Goal: Task Accomplishment & Management: Complete application form

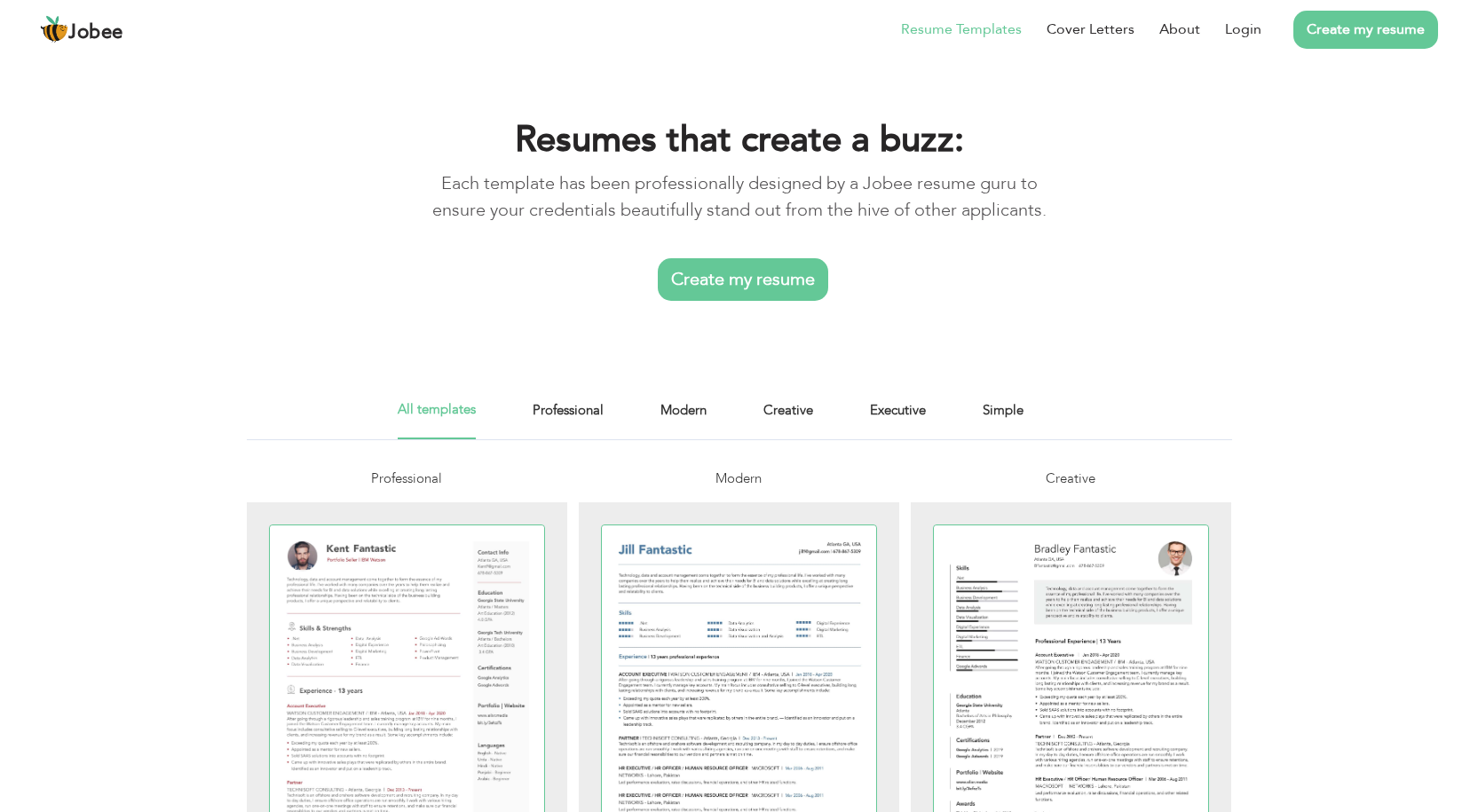
click at [694, 268] on link "Create my resume" at bounding box center [744, 279] width 171 height 42
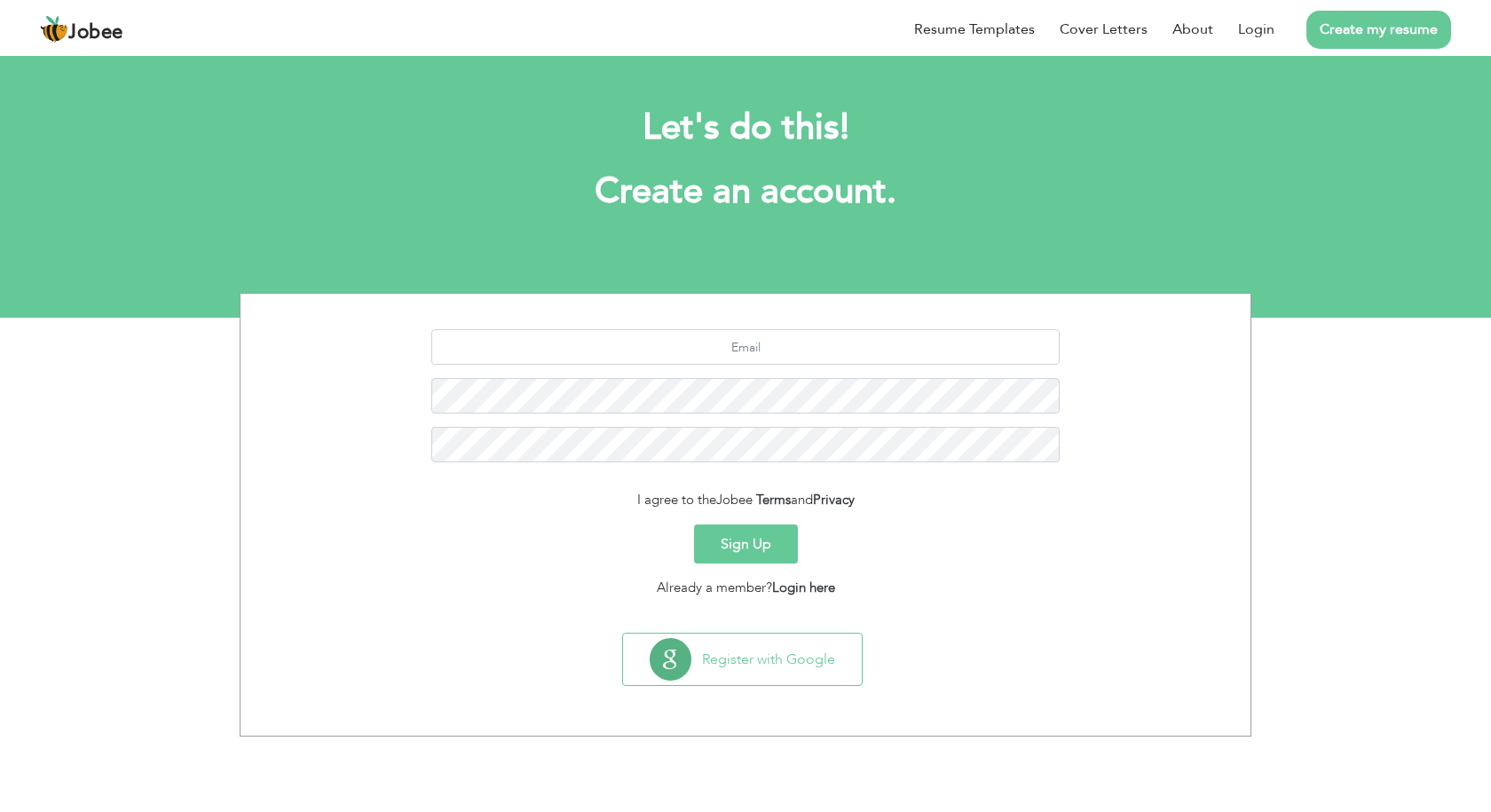
click at [754, 538] on button "Sign Up" at bounding box center [745, 544] width 104 height 39
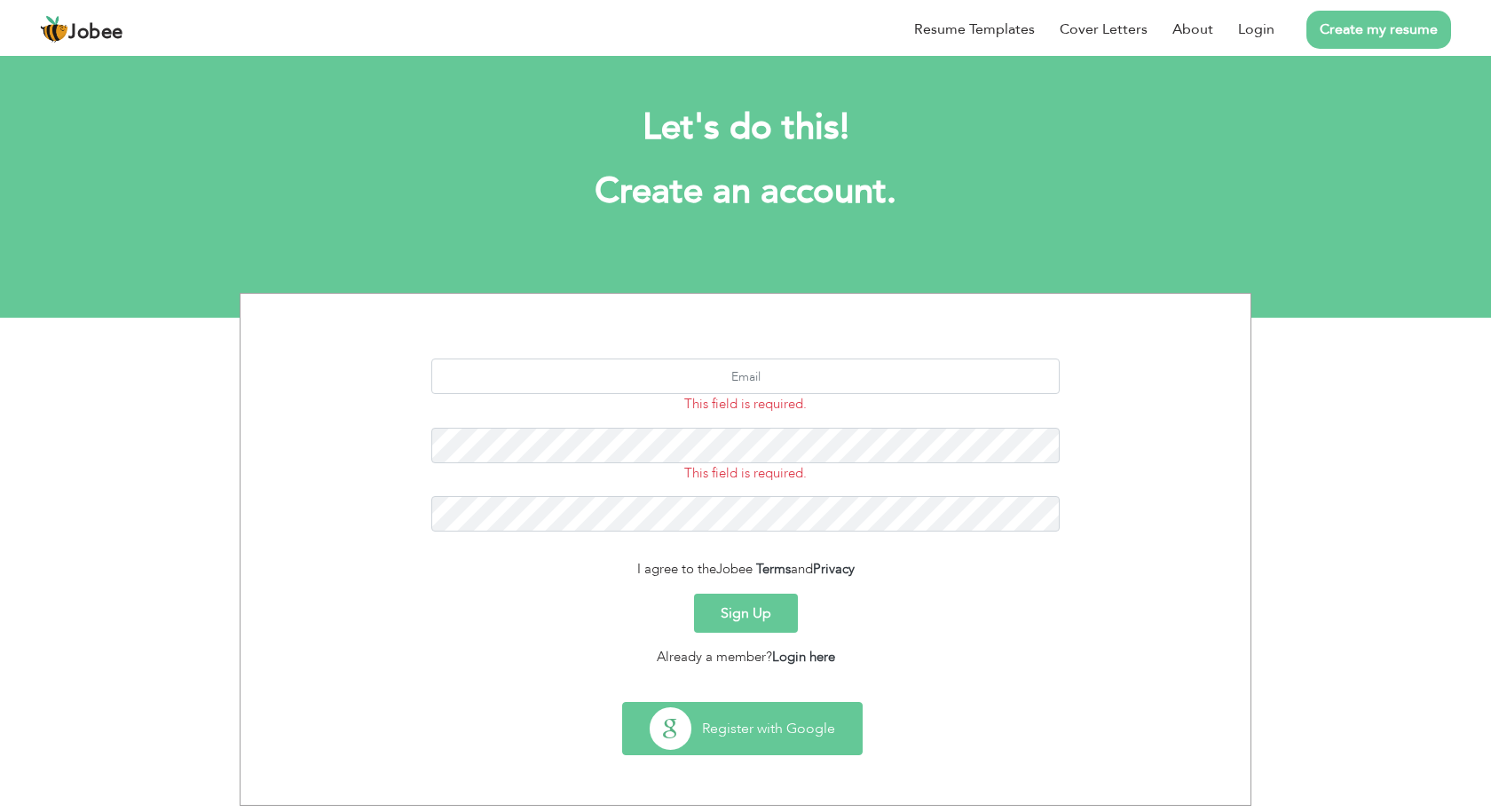
click at [740, 742] on button "Register with Google" at bounding box center [742, 729] width 239 height 51
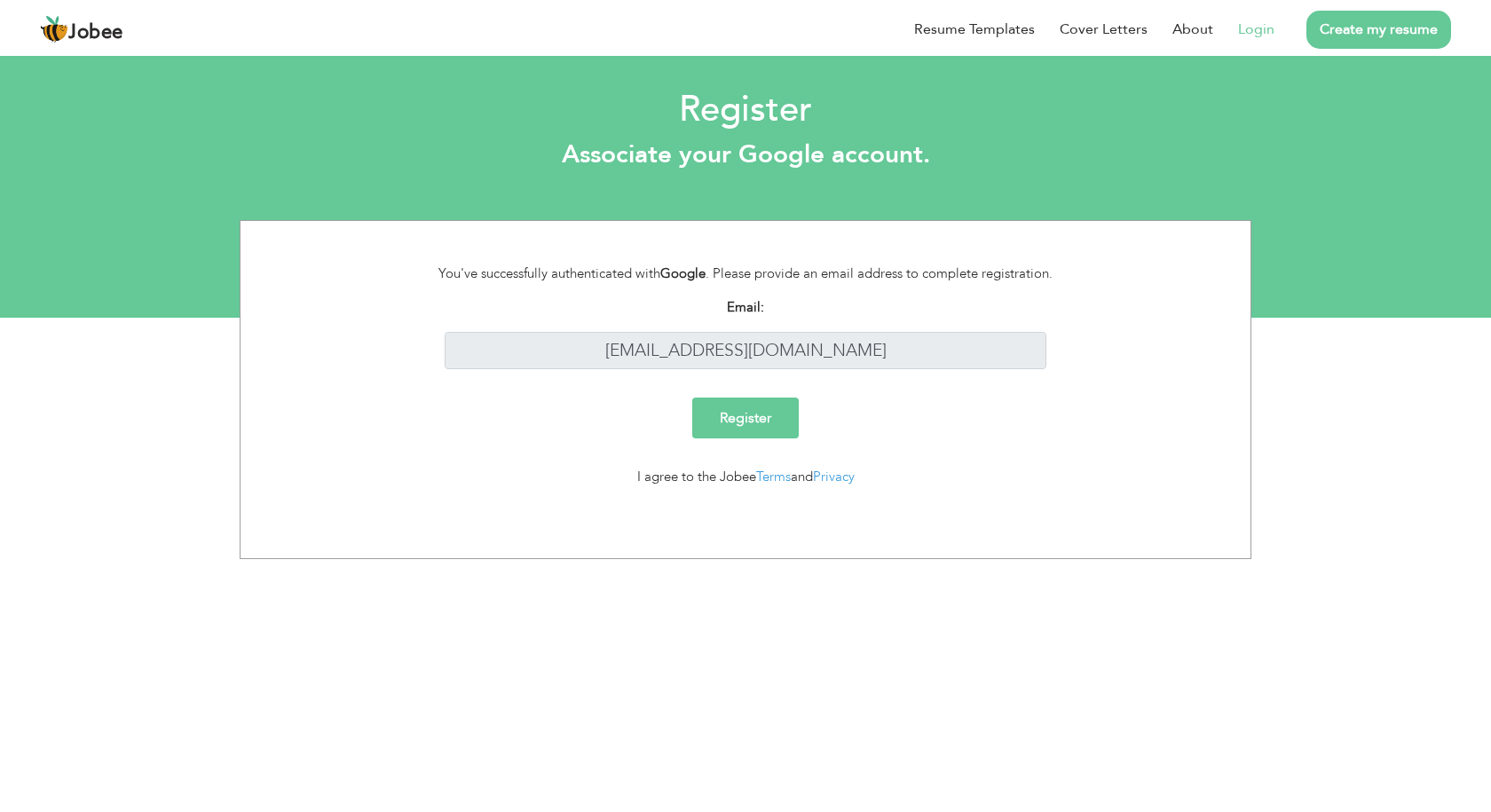
click at [751, 429] on input "Register" at bounding box center [745, 417] width 106 height 40
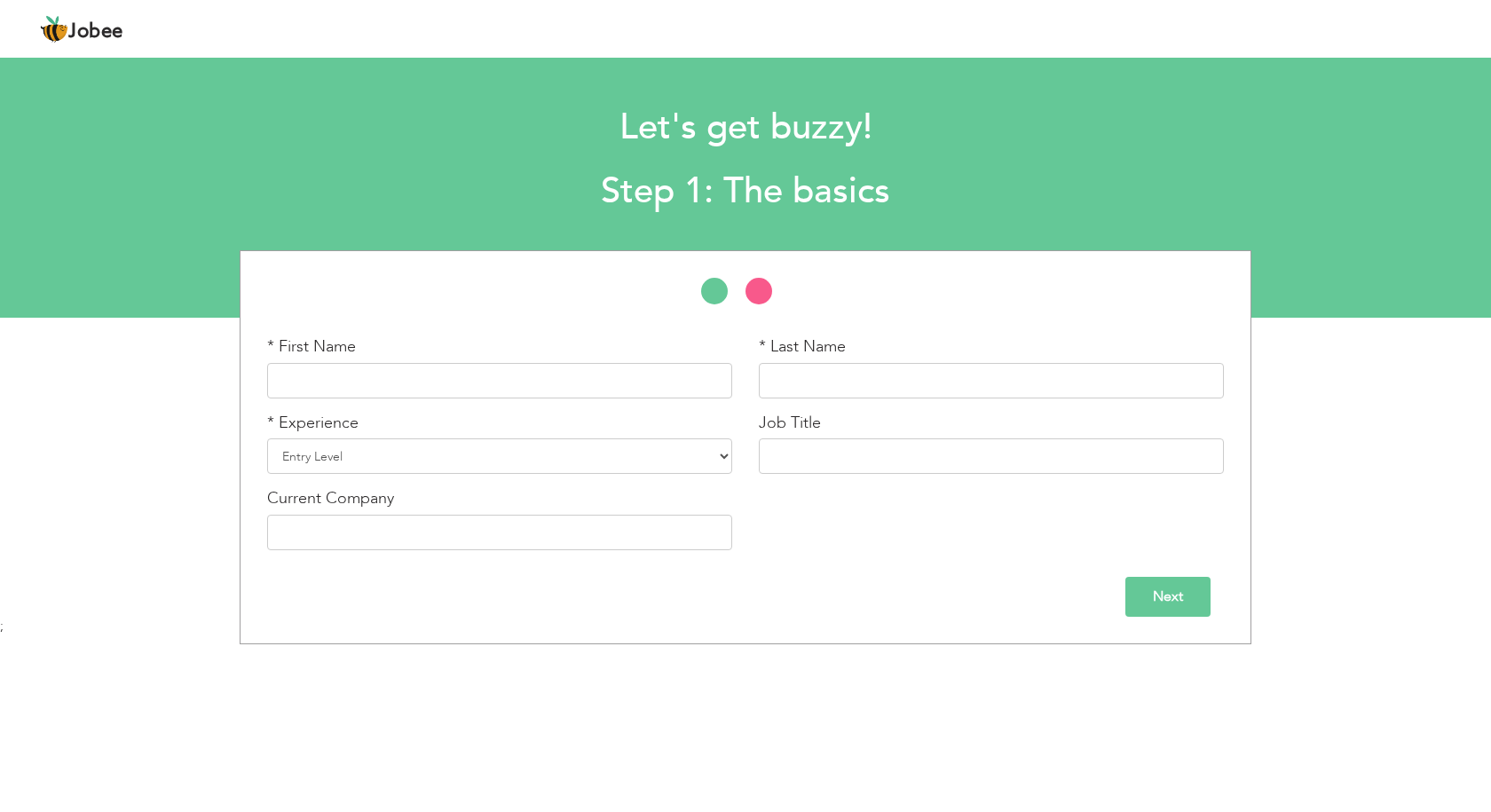
click at [634, 477] on div "* Experience Entry Level Less than 1 Year 1 Year 2 Years 3 Years 4 Years 5 Year…" at bounding box center [500, 450] width 492 height 76
click at [633, 469] on select "Entry Level Less than 1 Year 1 Year 2 Years 3 Years 4 Years 5 Years 6 Years 7 Y…" at bounding box center [499, 456] width 465 height 36
select select "13"
click at [267, 439] on select "Entry Level Less than 1 Year 1 Year 2 Years 3 Years 4 Years 5 Years 6 Years 7 Y…" at bounding box center [499, 456] width 465 height 36
click at [837, 380] on input "text" at bounding box center [991, 381] width 465 height 36
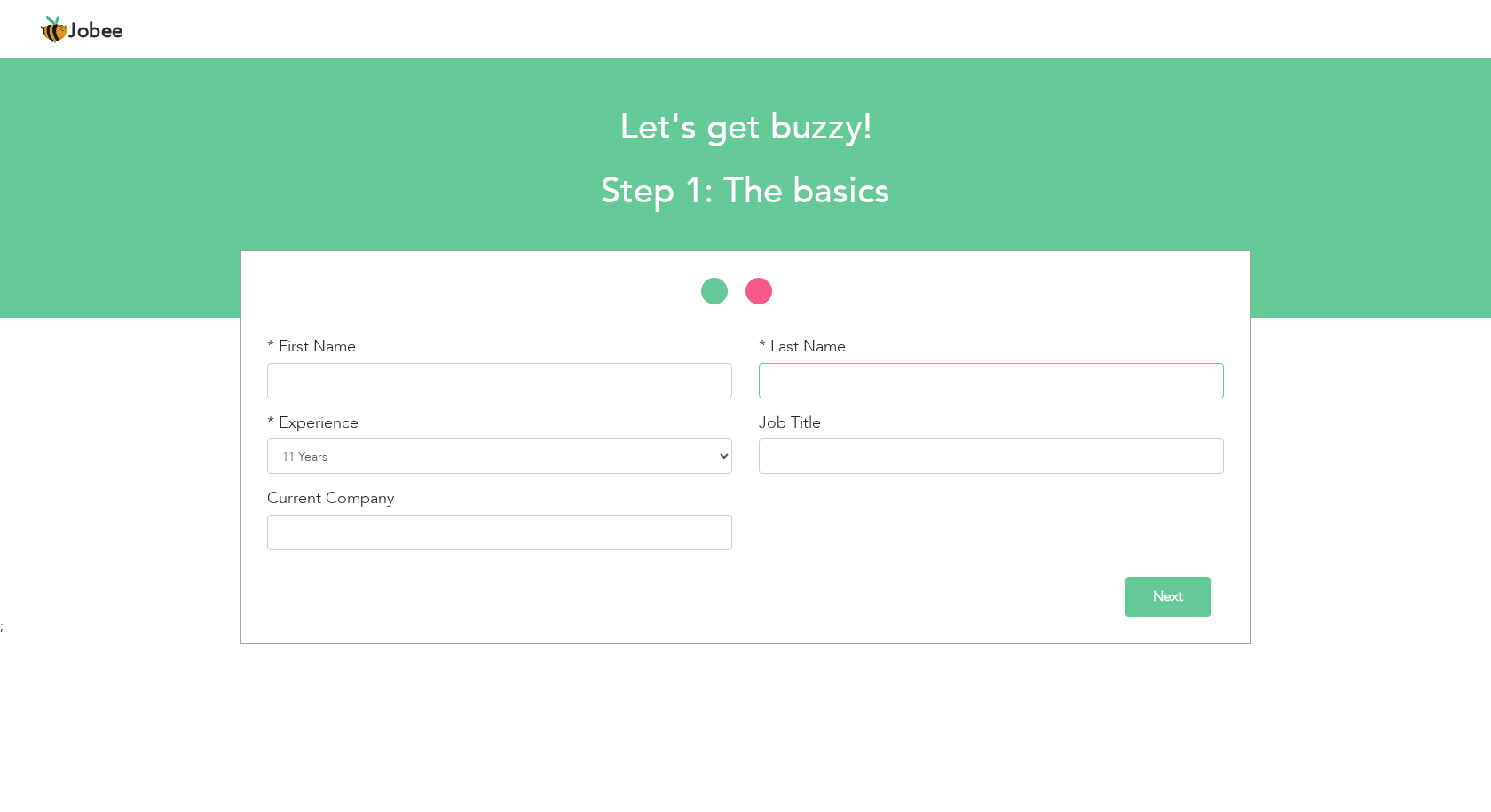
type input "Imran"
click at [441, 371] on input "text" at bounding box center [499, 381] width 465 height 36
type input "Muhammad"
click at [850, 454] on input "text" at bounding box center [991, 456] width 465 height 36
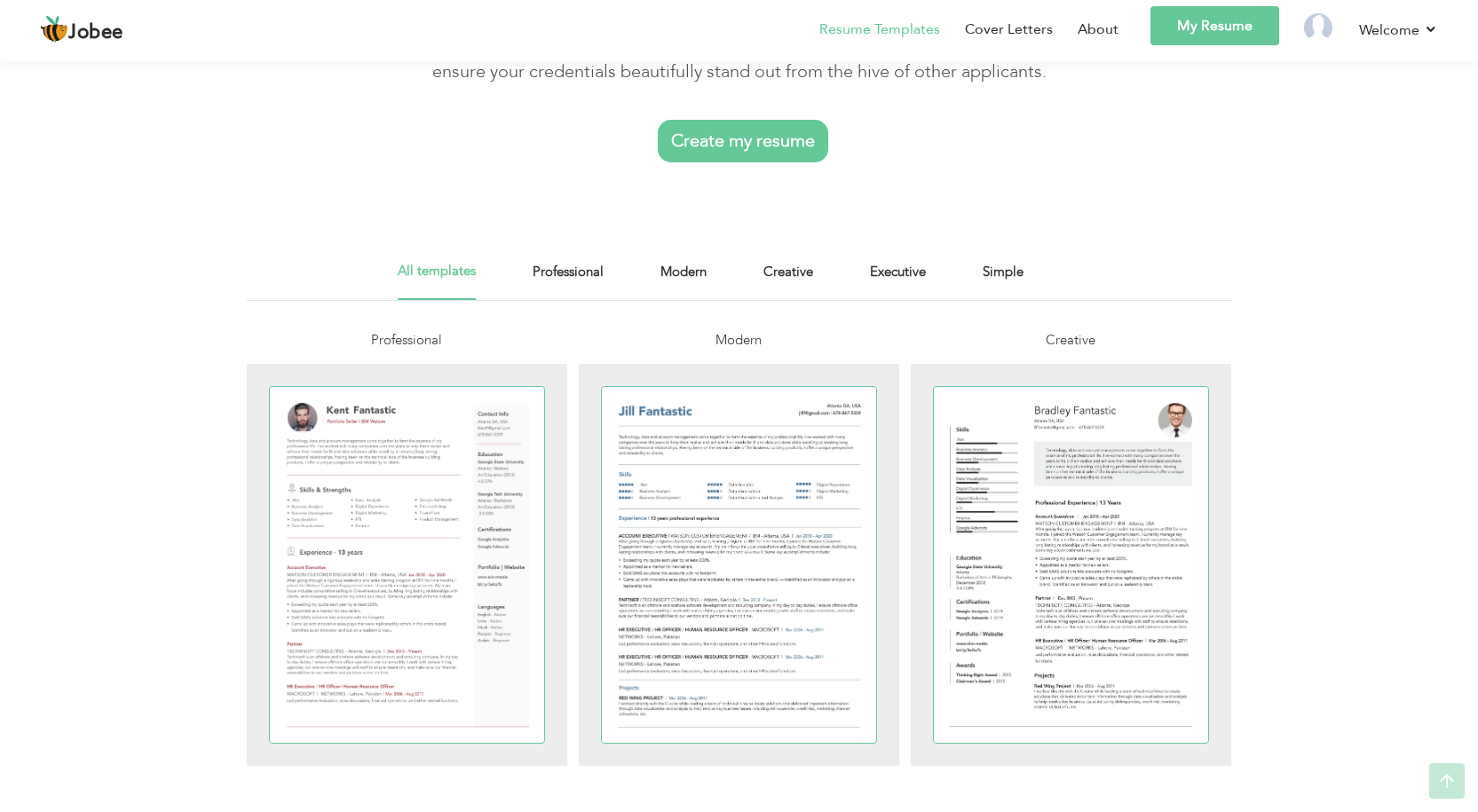
scroll to position [355, 0]
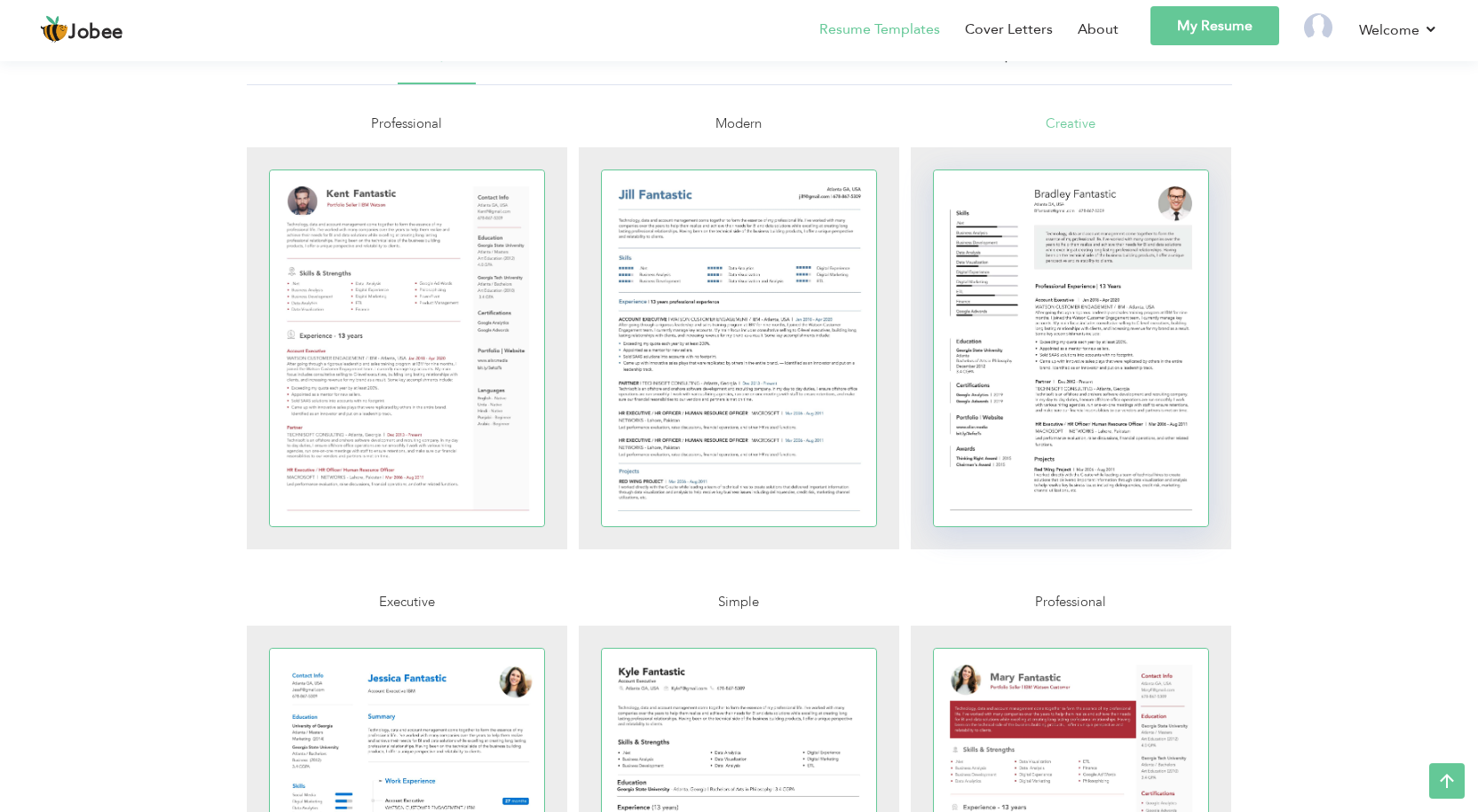
click at [1090, 363] on div at bounding box center [1071, 349] width 275 height 356
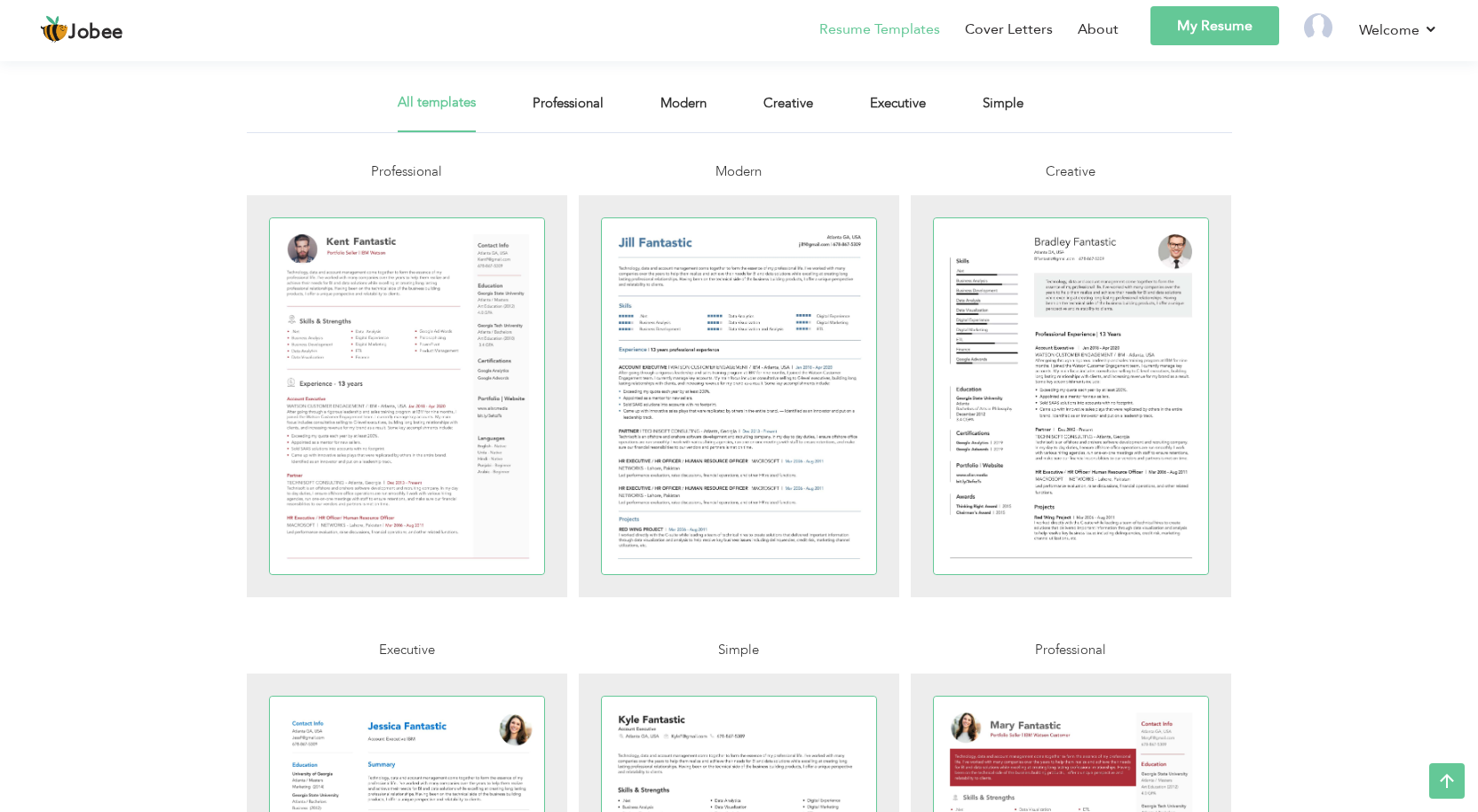
scroll to position [266, 0]
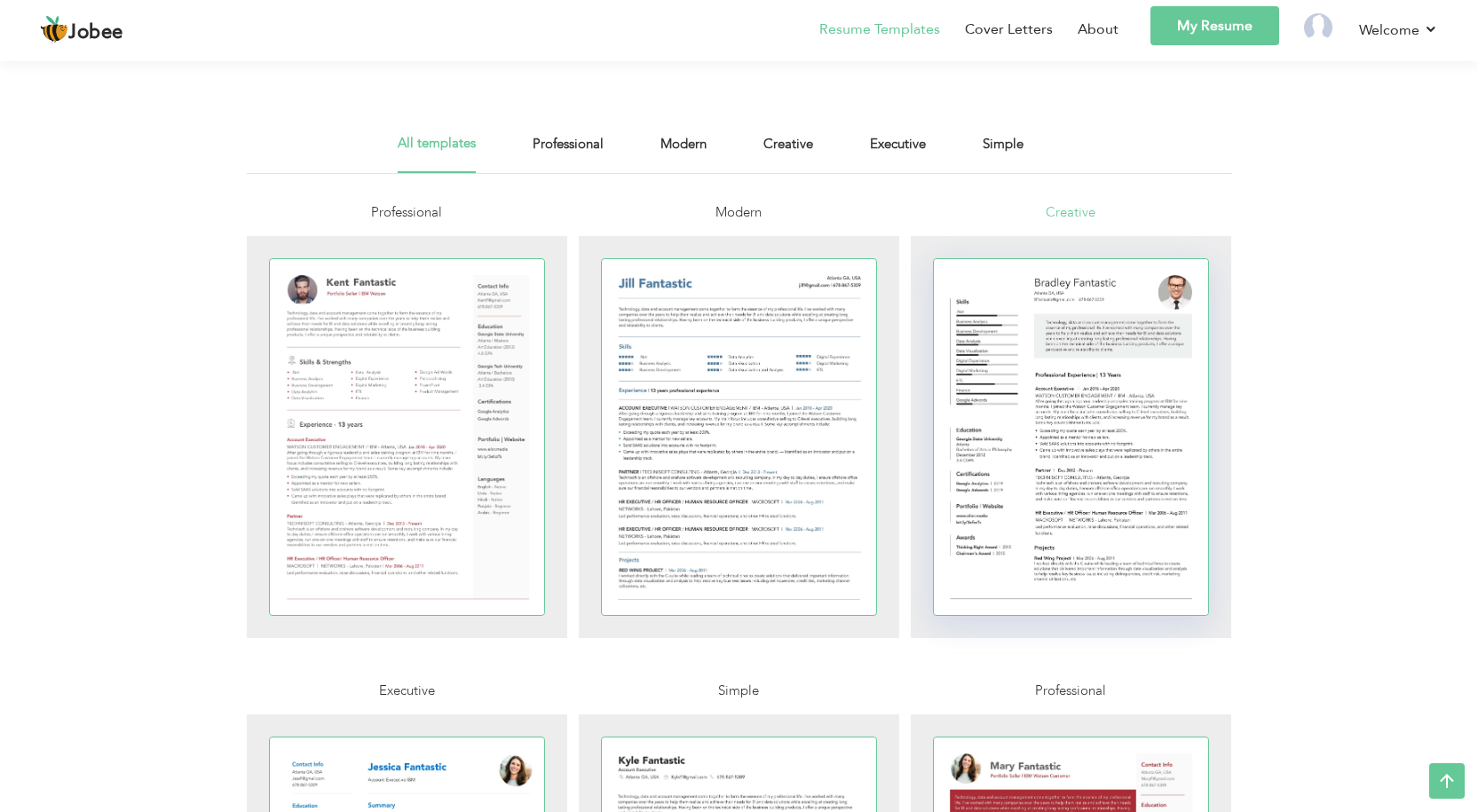
click at [1055, 368] on div at bounding box center [1071, 437] width 275 height 356
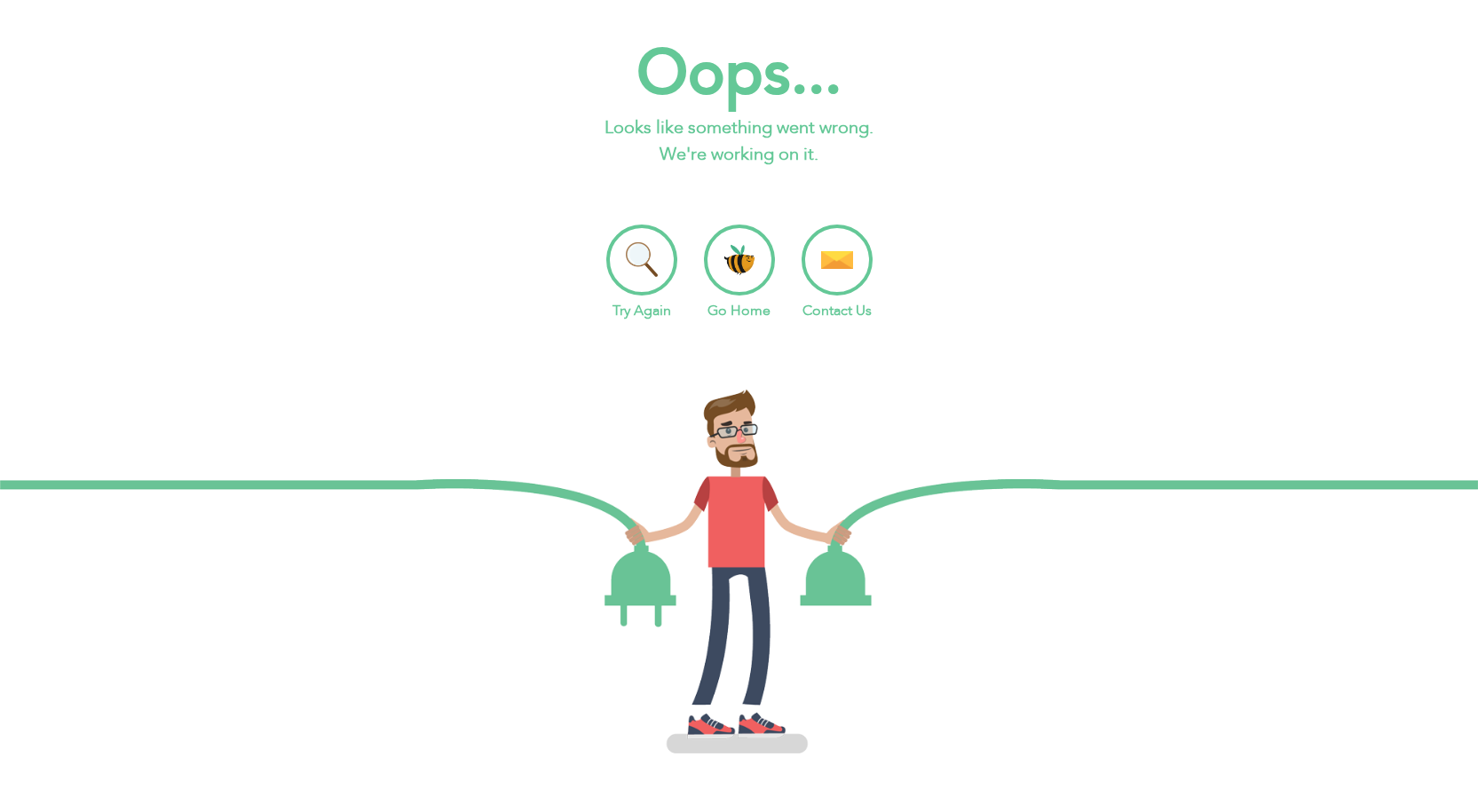
scroll to position [25, 0]
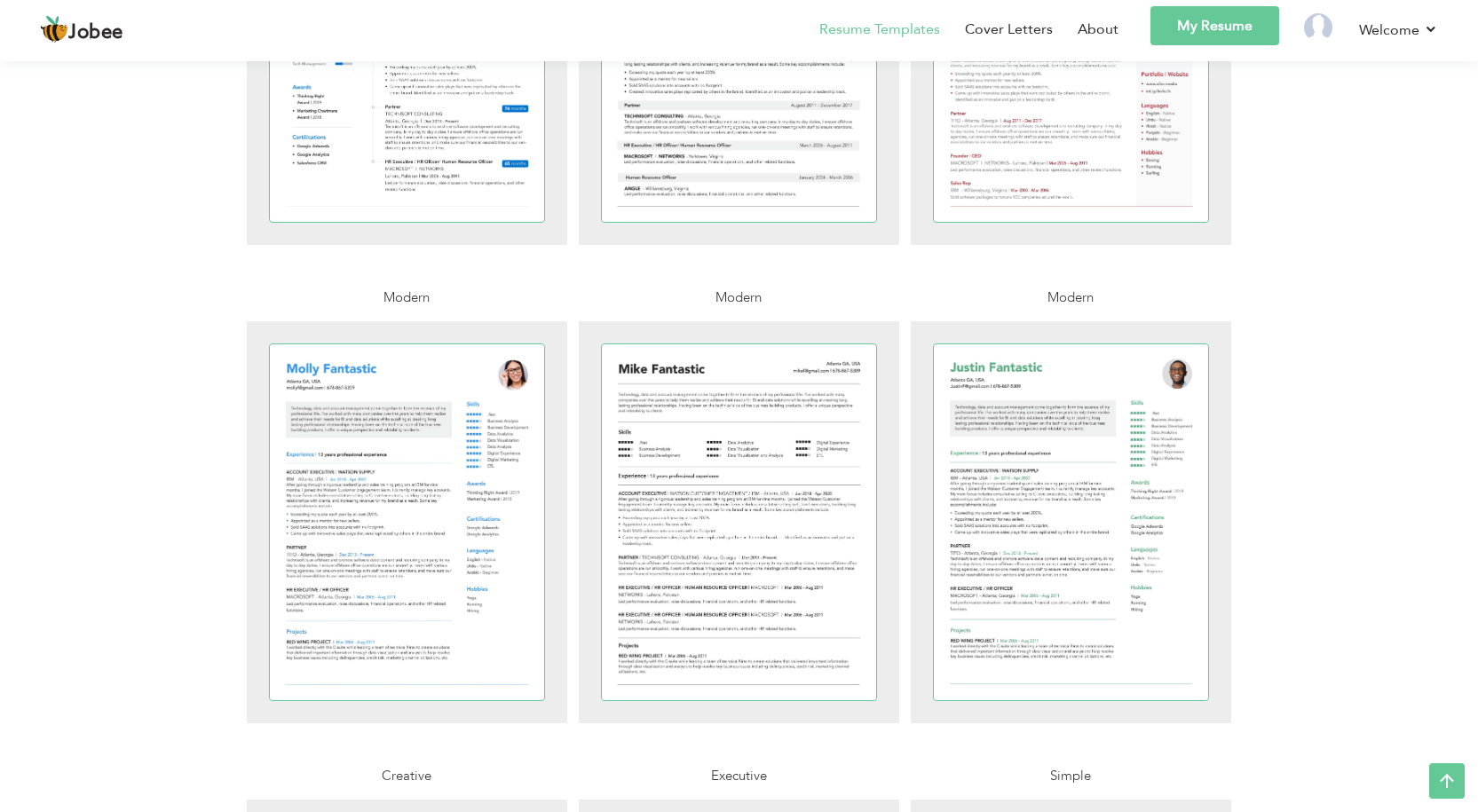
scroll to position [1153, 0]
